Goal: Task Accomplishment & Management: Use online tool/utility

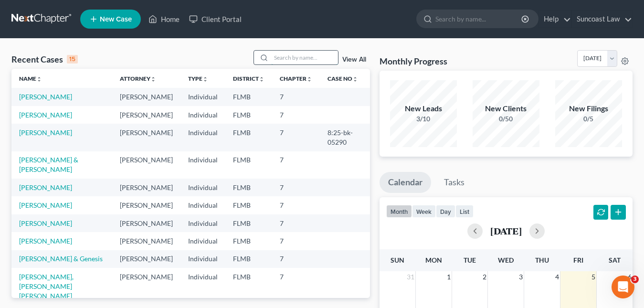
click at [284, 55] on input "search" at bounding box center [304, 58] width 67 height 14
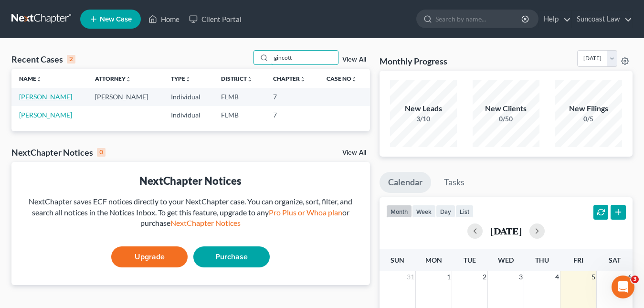
type input "gincott"
click at [57, 98] on link "[PERSON_NAME]" at bounding box center [45, 97] width 53 height 8
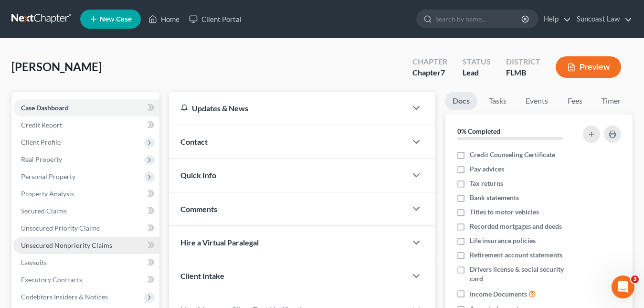
click at [79, 246] on span "Unsecured Nonpriority Claims" at bounding box center [66, 245] width 91 height 8
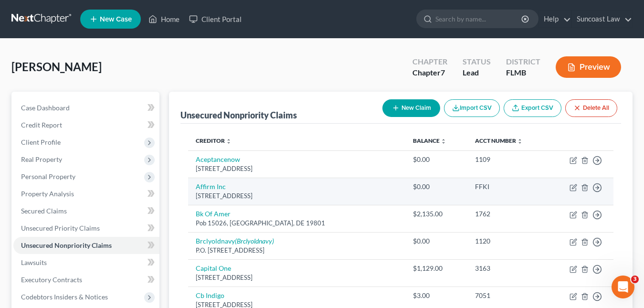
scroll to position [143, 0]
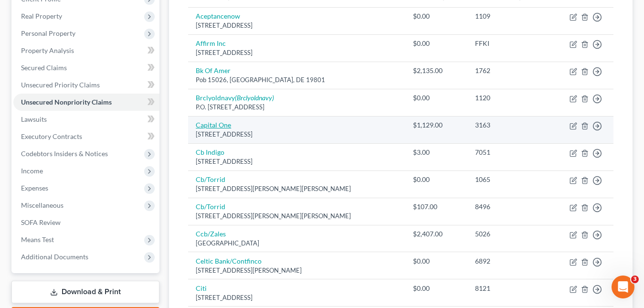
click at [217, 125] on link "Capital One" at bounding box center [213, 125] width 35 height 8
select select "48"
select select "2"
select select "0"
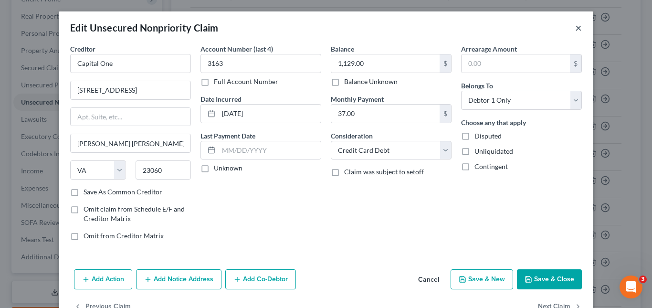
click at [576, 28] on button "×" at bounding box center [579, 27] width 7 height 11
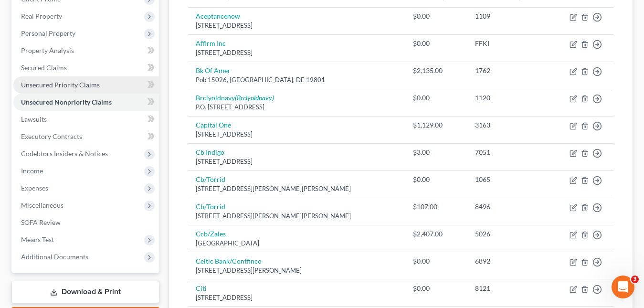
scroll to position [48, 0]
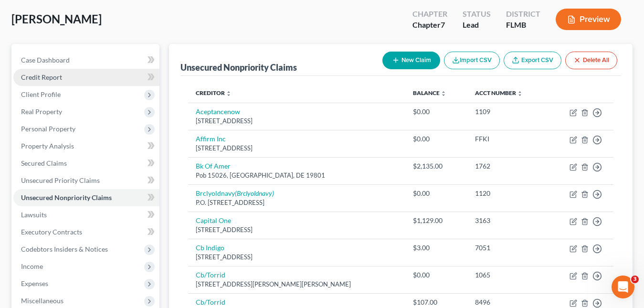
click at [53, 79] on span "Credit Report" at bounding box center [41, 77] width 41 height 8
